Goal: Check status: Check status

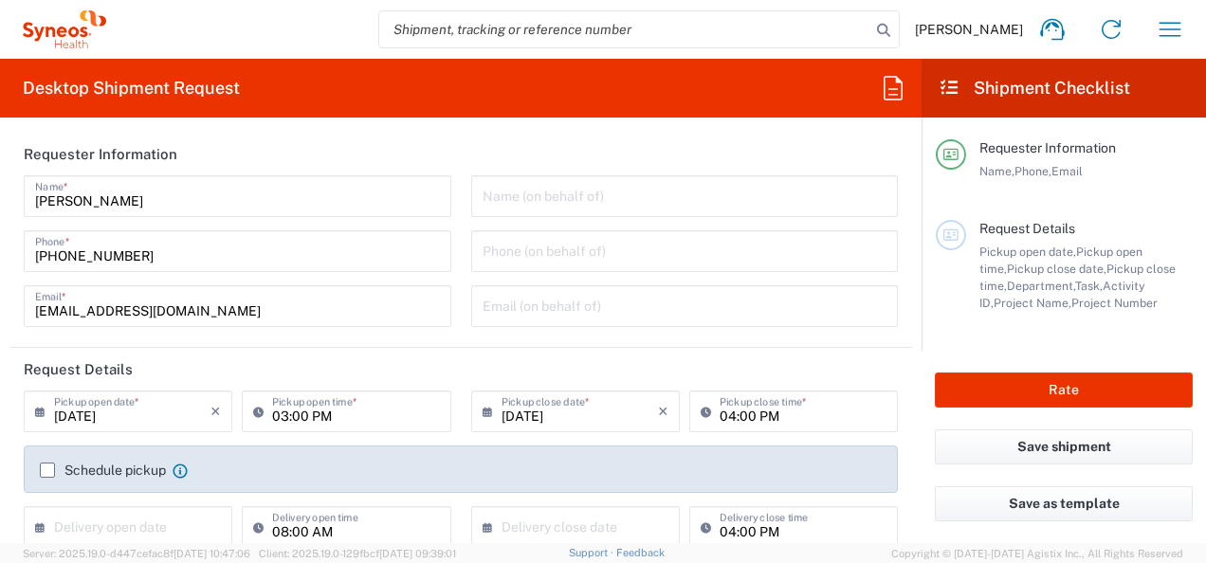
type input "Department"
type input "[GEOGRAPHIC_DATA]"
click at [1176, 38] on icon "button" at bounding box center [1170, 29] width 30 height 30
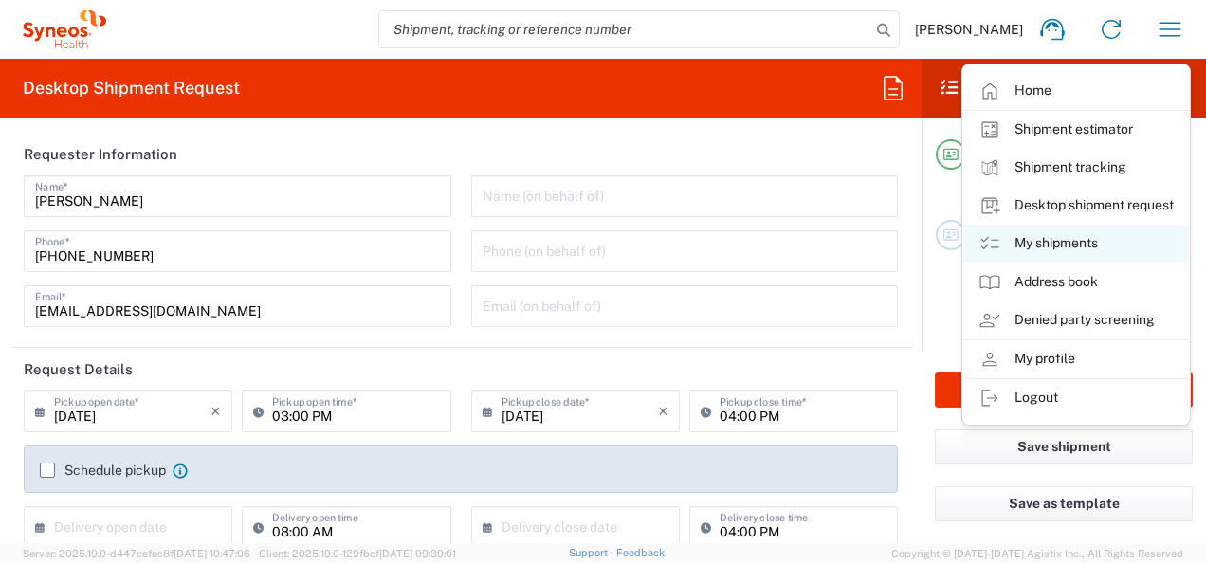
click at [1030, 246] on link "My shipments" at bounding box center [1076, 244] width 226 height 38
type input "Syneos Health d.o.o. [GEOGRAPHIC_DATA]-[GEOGRAPHIC_DATA]"
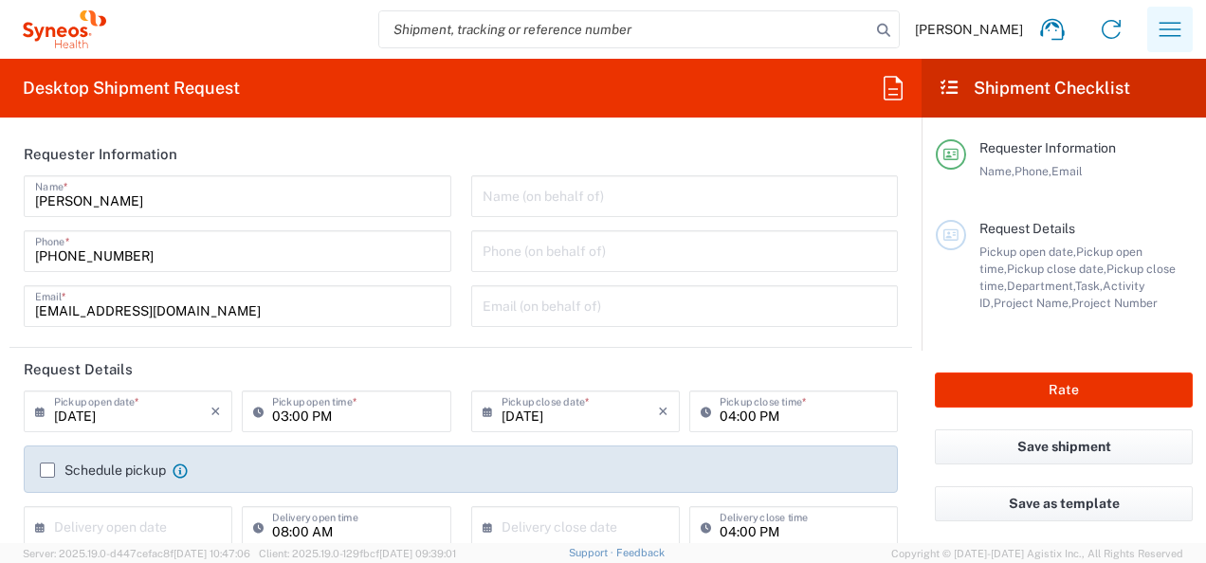
click at [1172, 30] on icon "button" at bounding box center [1170, 29] width 30 height 30
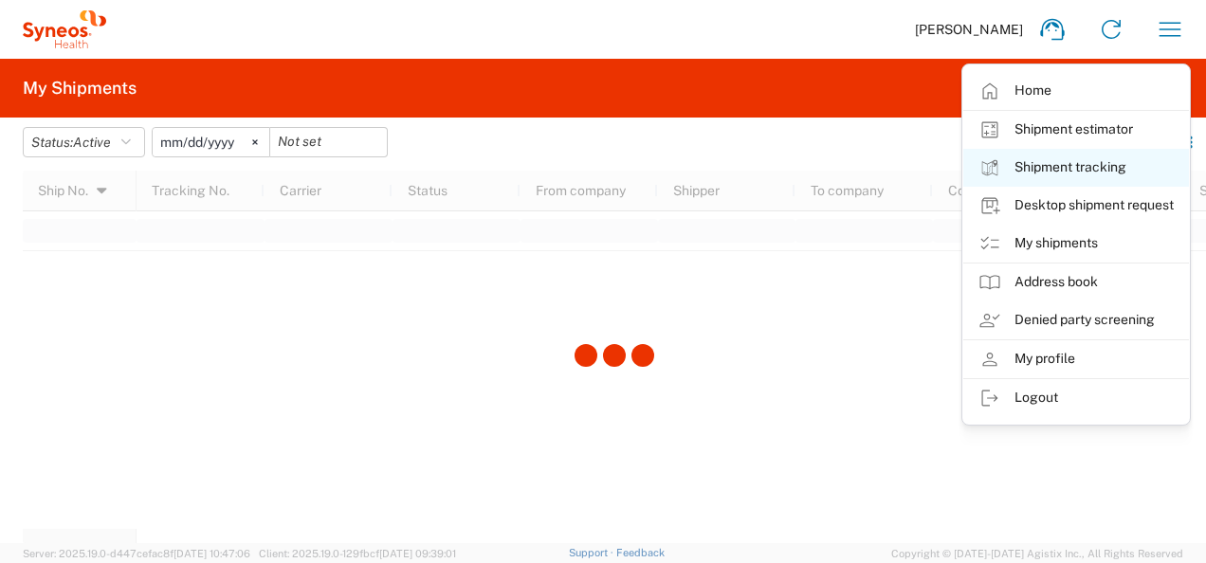
click at [1056, 176] on link "Shipment tracking" at bounding box center [1076, 168] width 226 height 38
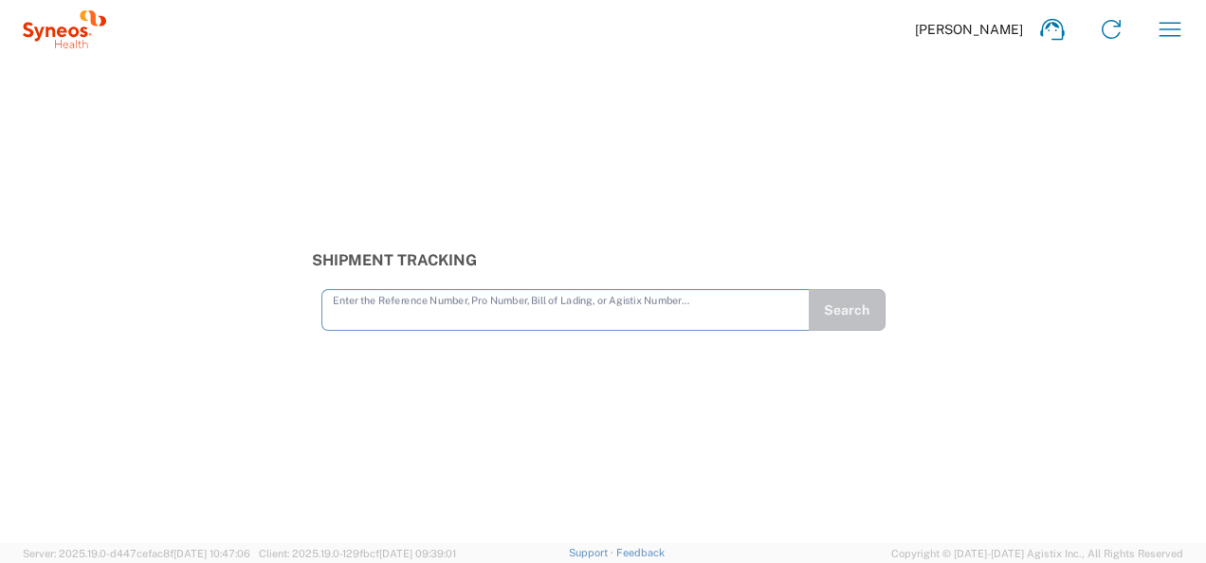
click at [645, 301] on input "text" at bounding box center [566, 308] width 466 height 33
type input "56860574"
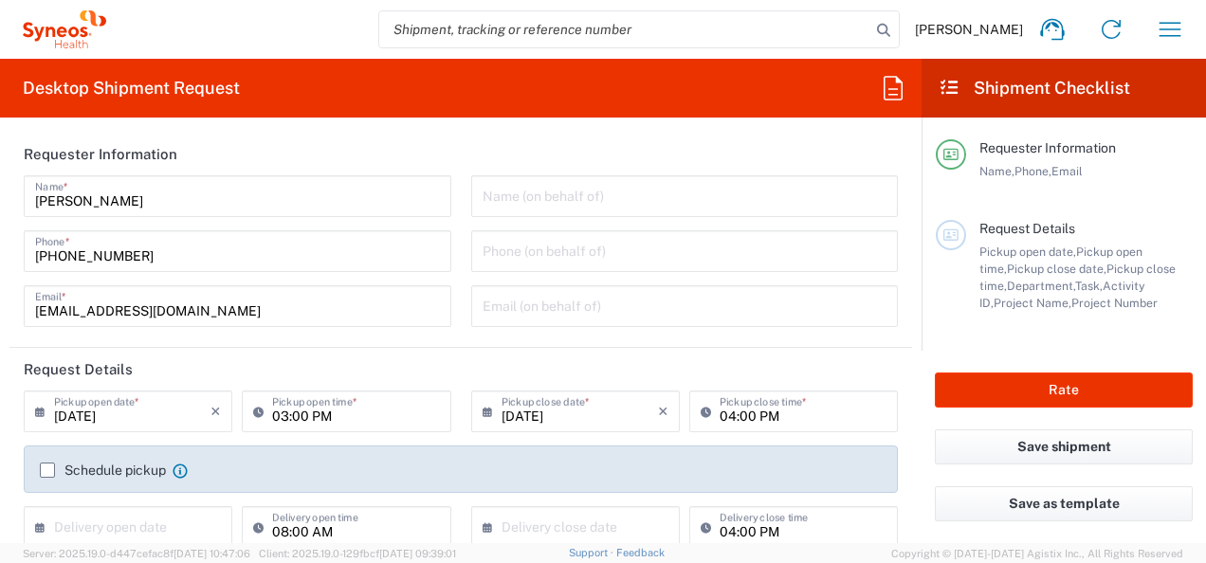
type input "Department"
click at [1174, 21] on icon "button" at bounding box center [1170, 29] width 30 height 30
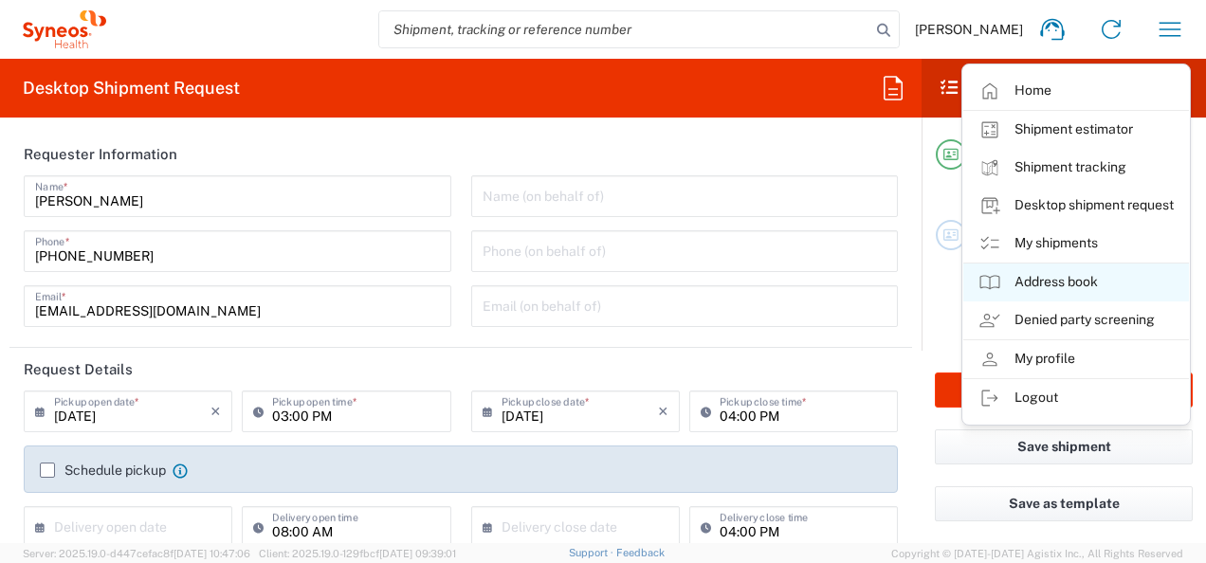
type input "[GEOGRAPHIC_DATA]"
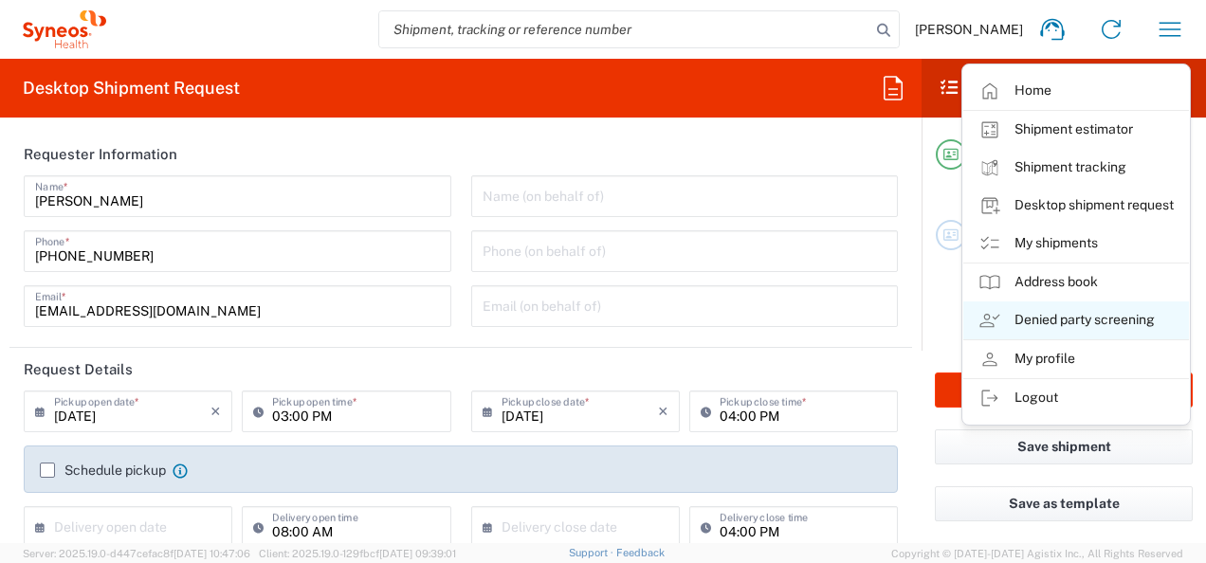
type input "Syneos Health d.o.o. [GEOGRAPHIC_DATA]-[GEOGRAPHIC_DATA]"
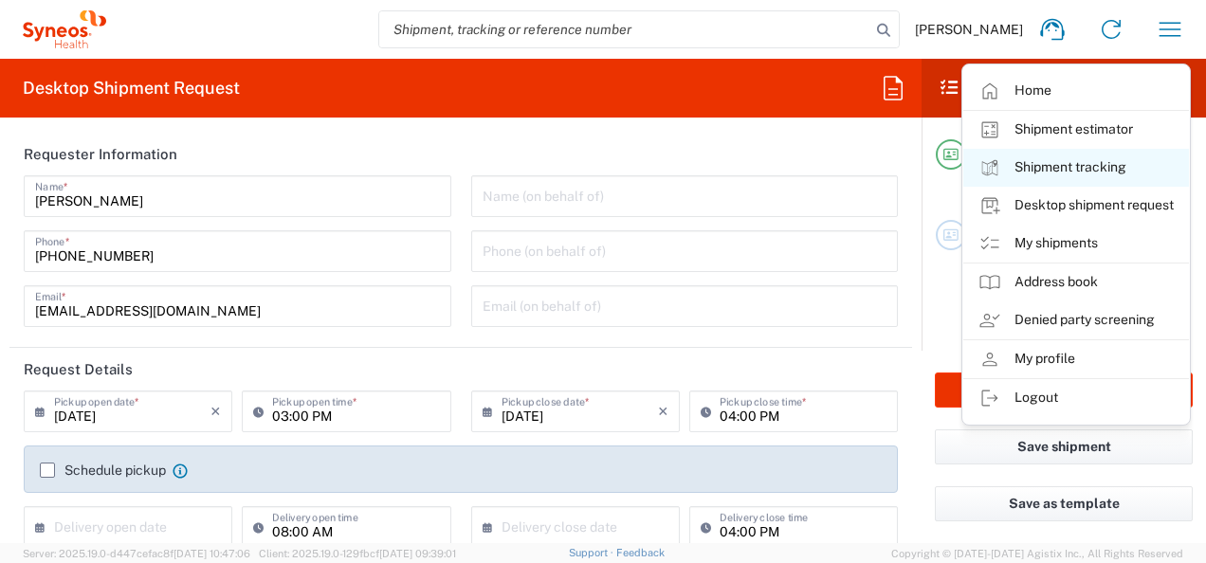
click at [1080, 170] on link "Shipment tracking" at bounding box center [1076, 168] width 226 height 38
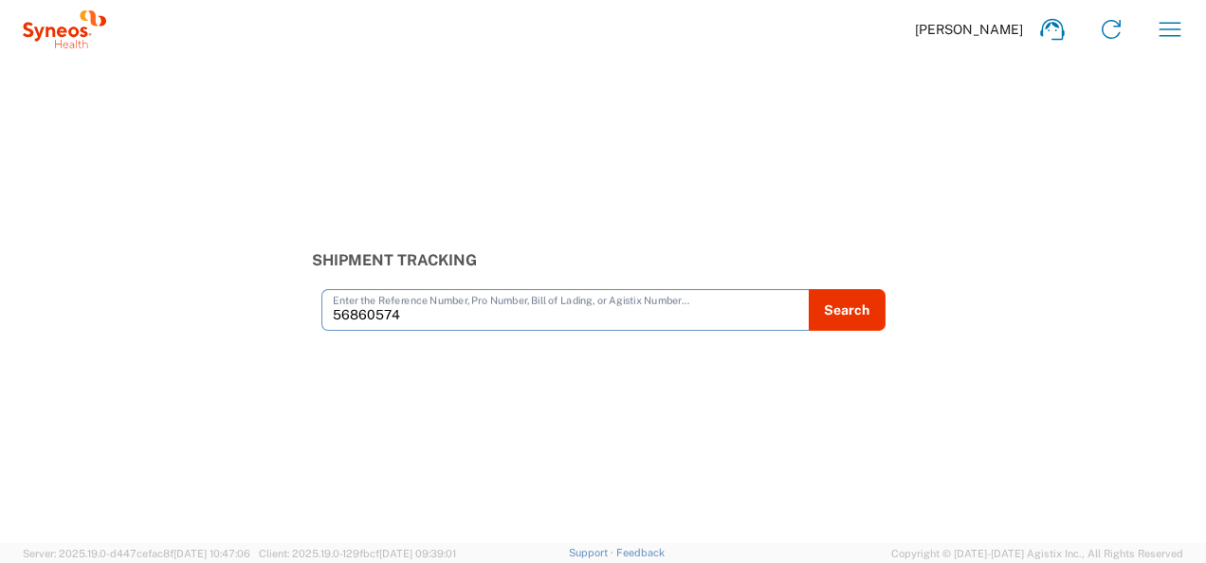
type input "56860574"
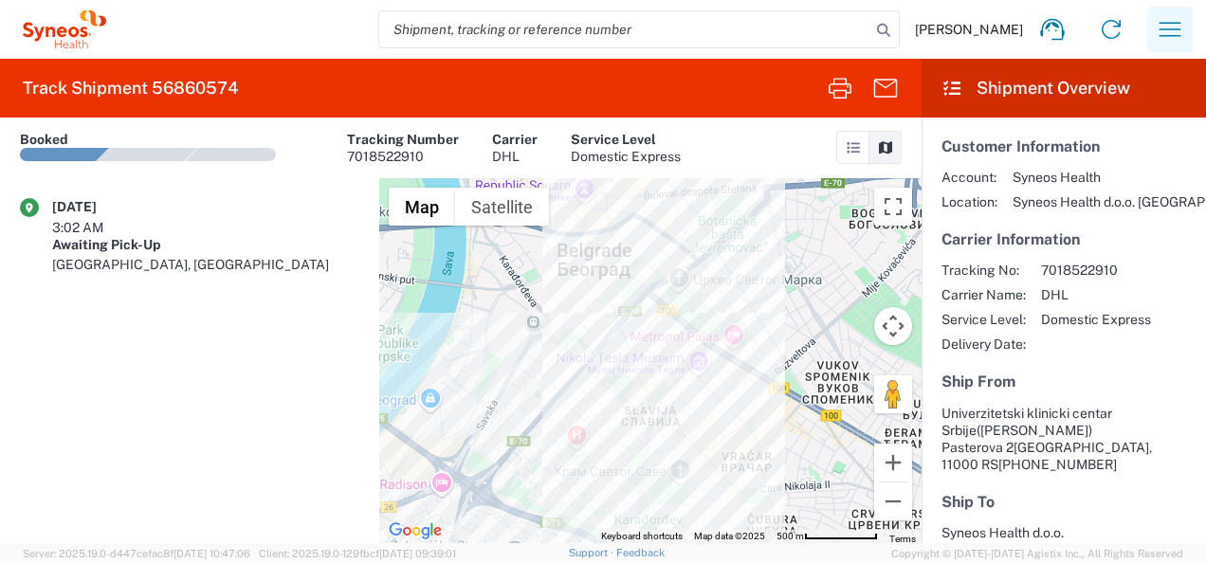
click at [1173, 23] on icon "button" at bounding box center [1171, 29] width 22 height 14
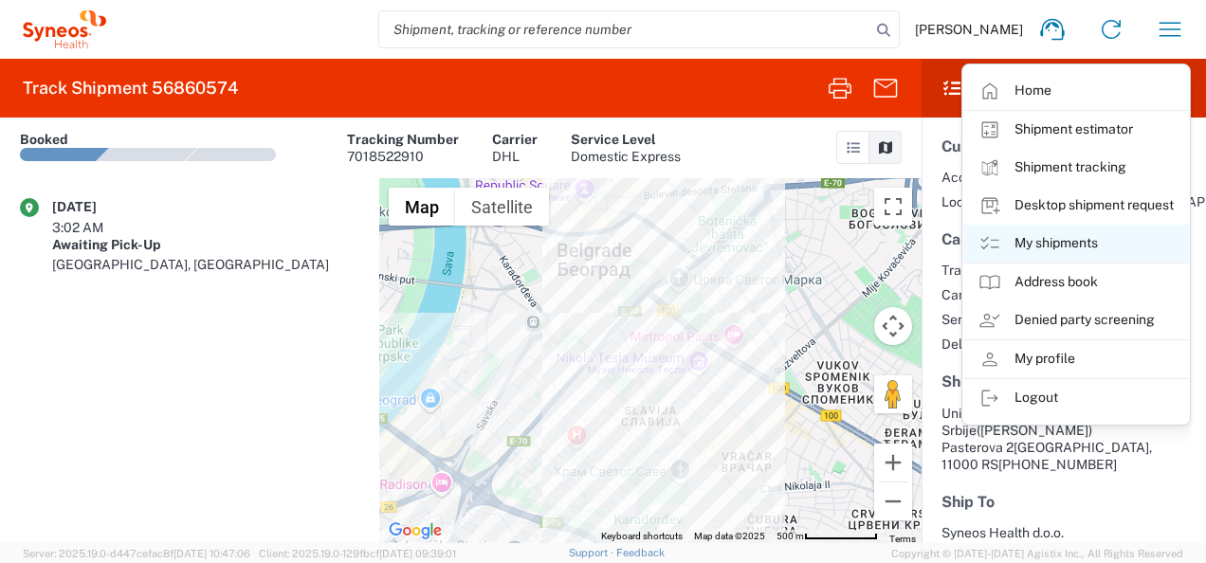
click at [1043, 258] on link "My shipments" at bounding box center [1076, 244] width 226 height 38
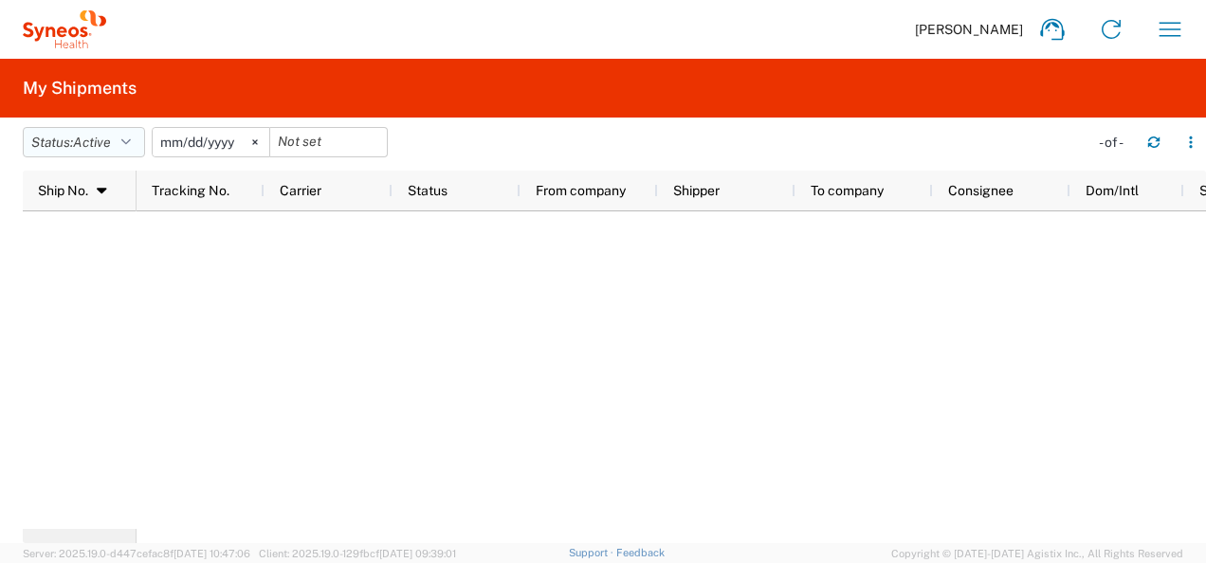
click at [118, 140] on button "Status: Active" at bounding box center [84, 142] width 122 height 30
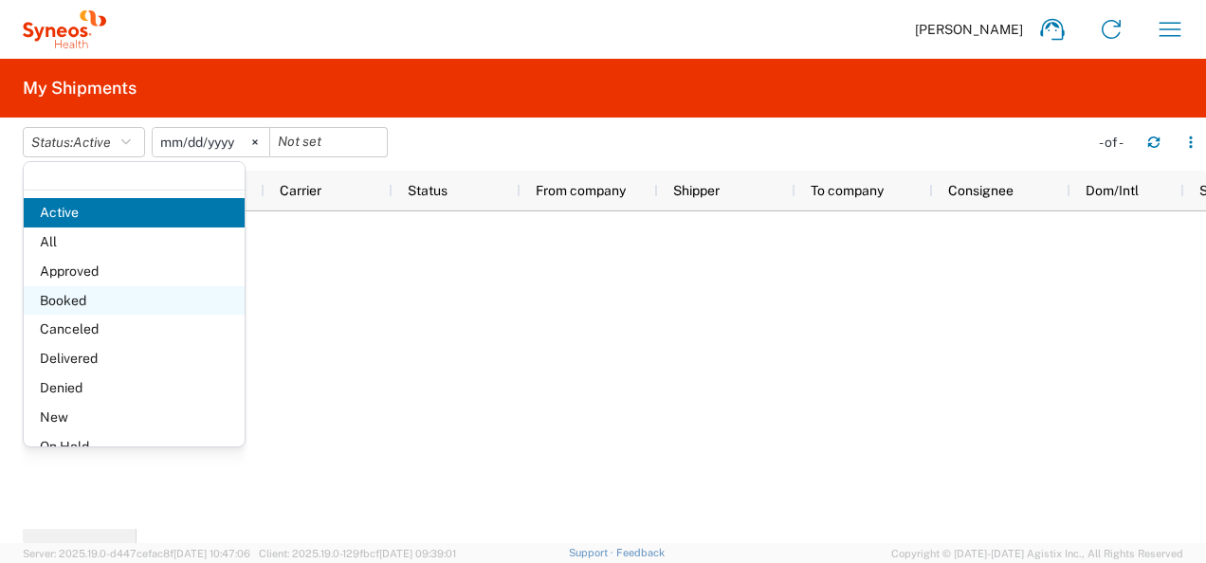
click at [119, 300] on span "Booked" at bounding box center [134, 300] width 221 height 29
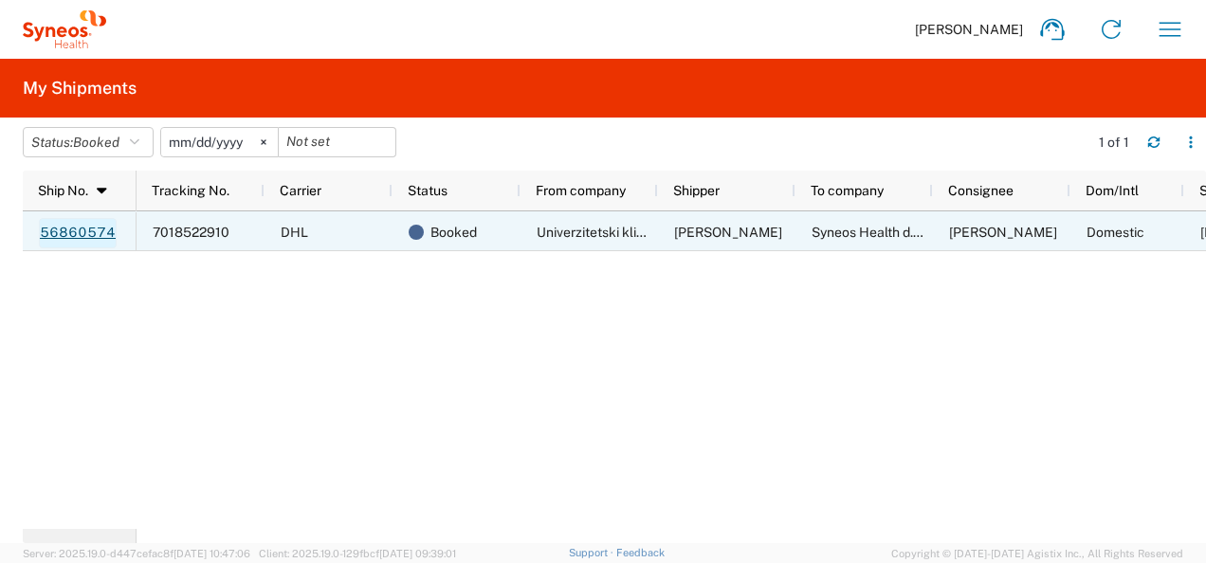
click at [82, 228] on link "56860574" at bounding box center [78, 233] width 78 height 30
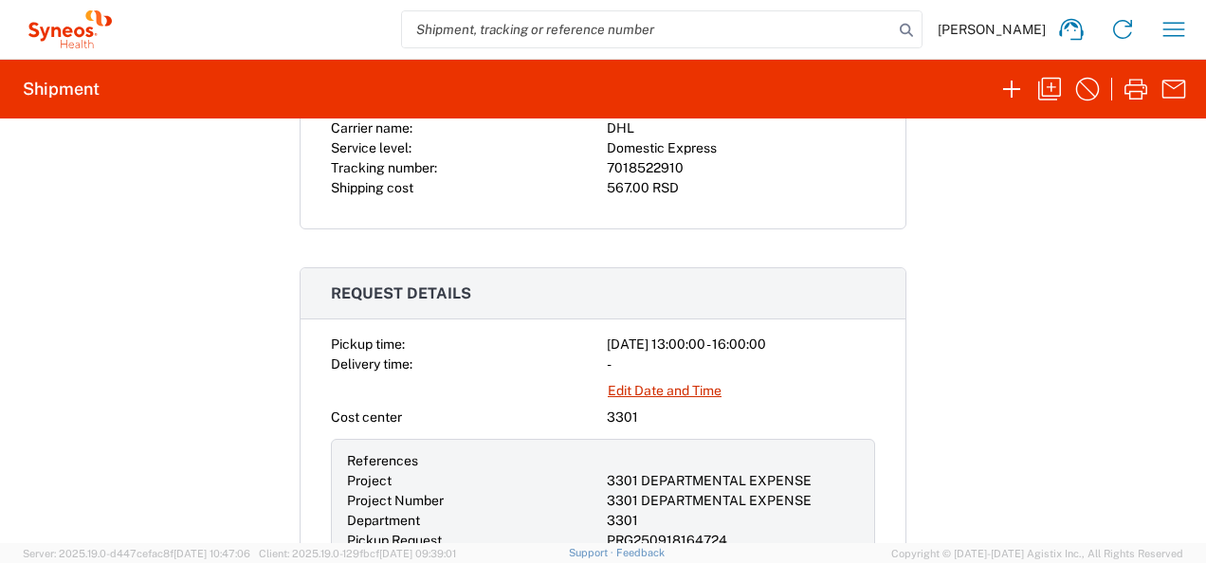
scroll to position [569, 0]
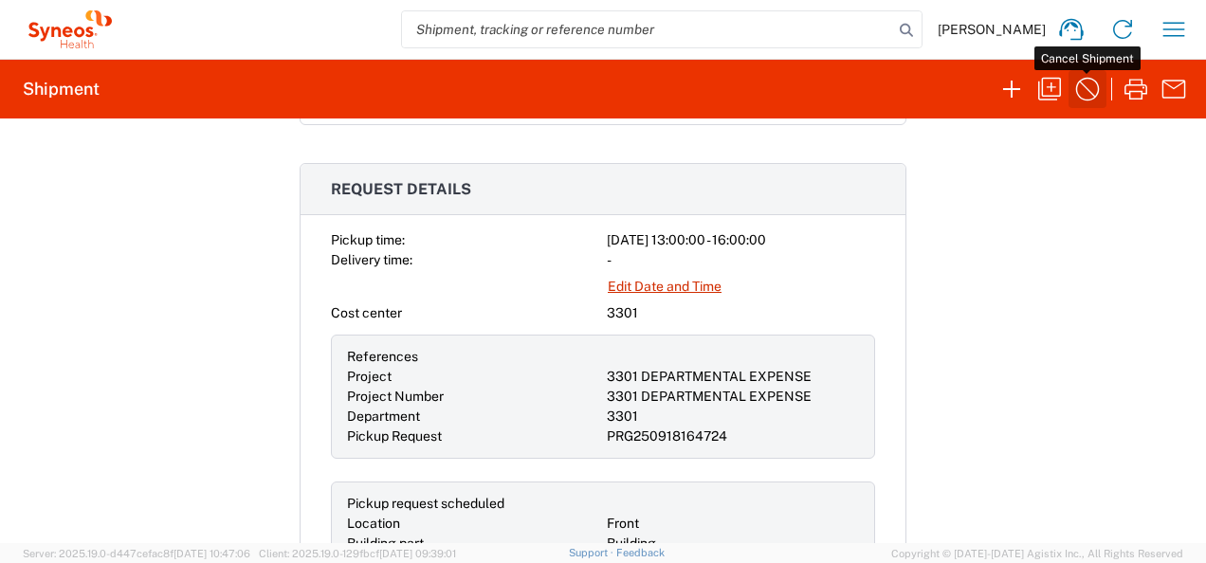
click at [1094, 89] on icon "button" at bounding box center [1087, 89] width 30 height 30
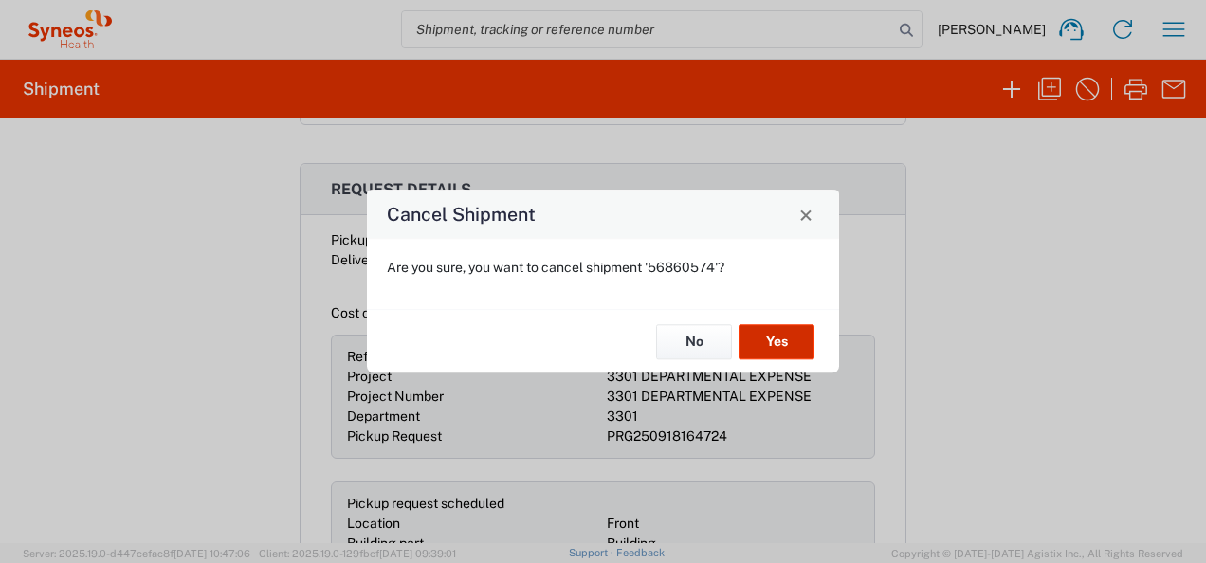
click at [770, 342] on button "Yes" at bounding box center [777, 341] width 76 height 35
